Goal: Task Accomplishment & Management: Use online tool/utility

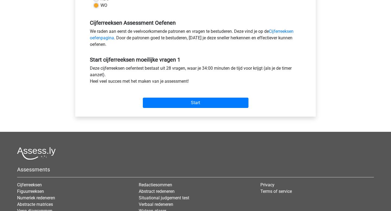
scroll to position [171, 0]
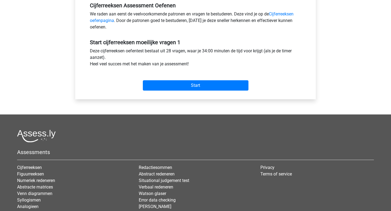
click at [182, 79] on div "Start" at bounding box center [195, 81] width 219 height 19
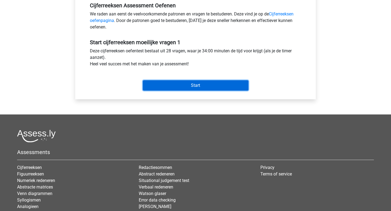
click at [184, 86] on input "Start" at bounding box center [196, 85] width 106 height 10
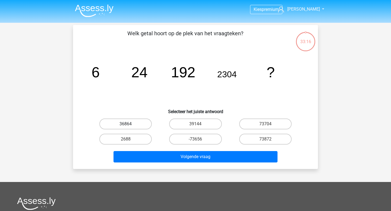
click at [119, 122] on label "36864" at bounding box center [125, 124] width 52 height 11
click at [126, 124] on input "36864" at bounding box center [128, 126] width 4 height 4
radio input "true"
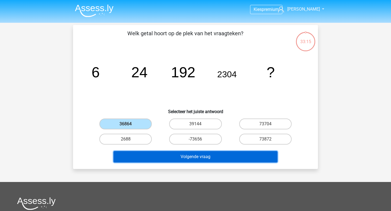
click at [135, 156] on button "Volgende vraag" at bounding box center [195, 156] width 164 height 11
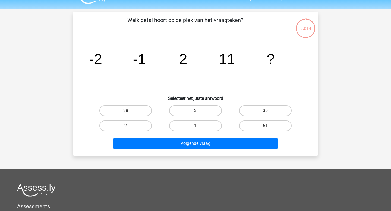
scroll to position [25, 0]
